Goal: Find specific page/section: Find specific page/section

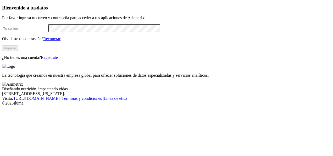
type input "[PERSON_NAME][EMAIL_ADDRESS][DOMAIN_NAME]"
click at [18, 51] on button "Ingresa" at bounding box center [10, 47] width 16 height 5
